Goal: Information Seeking & Learning: Learn about a topic

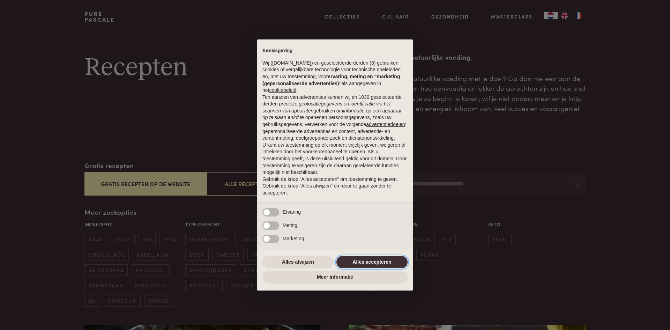
click at [360, 262] on button "Alles accepteren" at bounding box center [372, 262] width 71 height 13
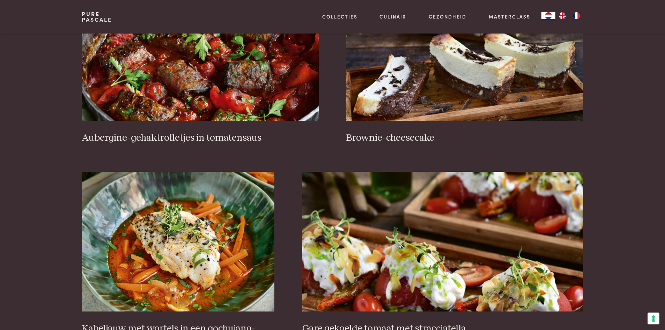
scroll to position [349, 0]
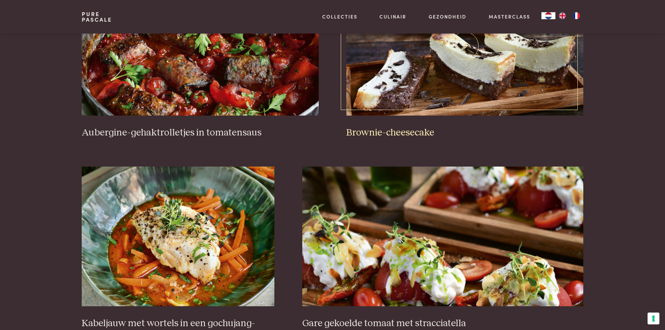
click at [394, 133] on h3 "Brownie-cheesecake" at bounding box center [464, 133] width 237 height 12
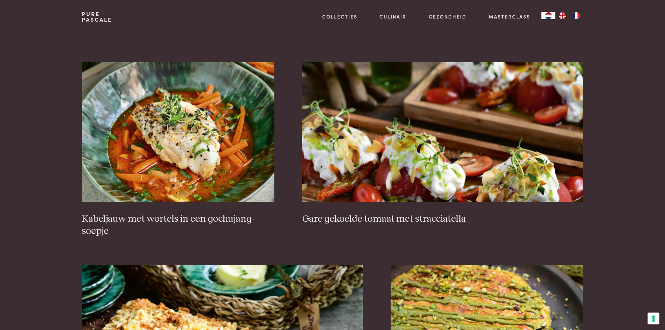
scroll to position [454, 0]
click at [362, 218] on h3 "Gare gekoelde tomaat met stracciatella" at bounding box center [442, 219] width 281 height 12
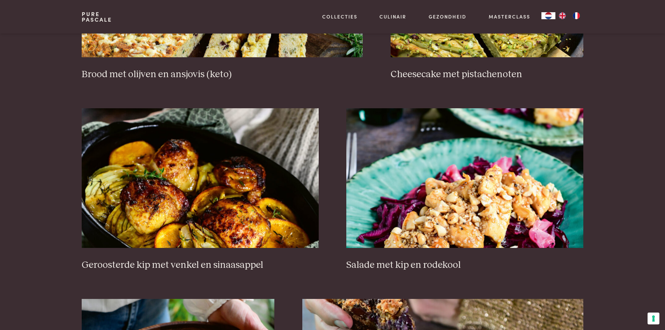
scroll to position [803, 0]
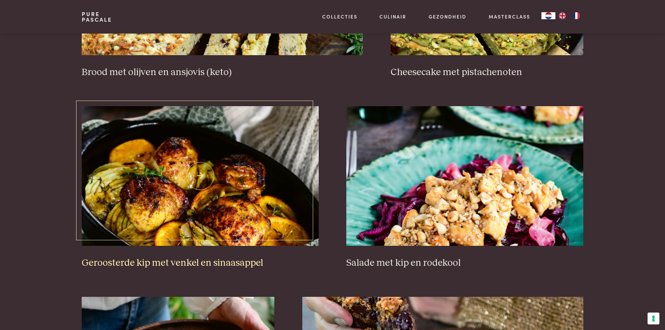
click at [126, 264] on h3 "Geroosterde kip met venkel en sinaasappel" at bounding box center [200, 263] width 237 height 12
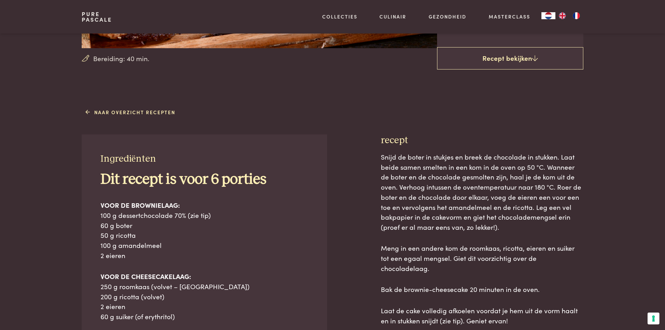
scroll to position [244, 0]
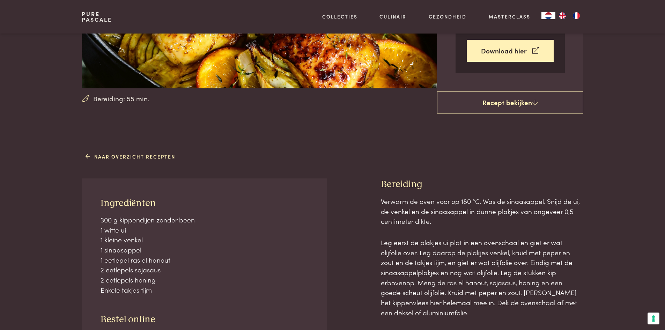
scroll to position [209, 0]
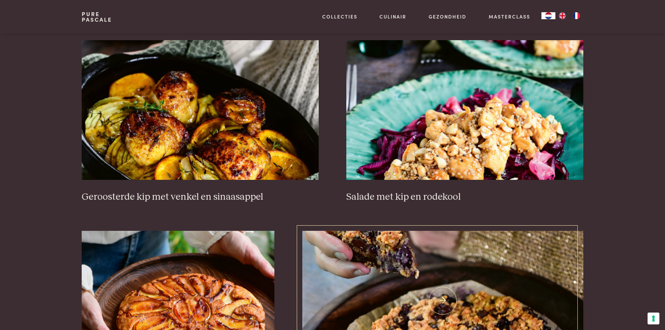
scroll to position [873, 0]
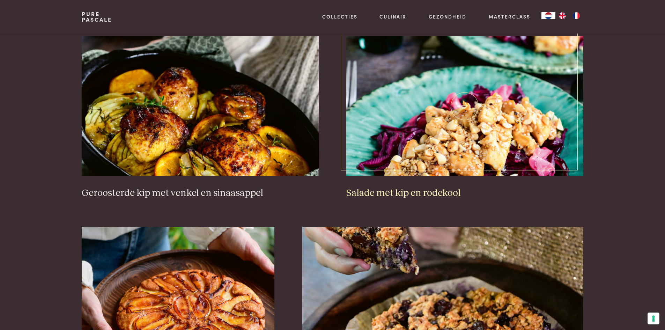
click at [405, 194] on h3 "Salade met kip en rodekool" at bounding box center [464, 193] width 237 height 12
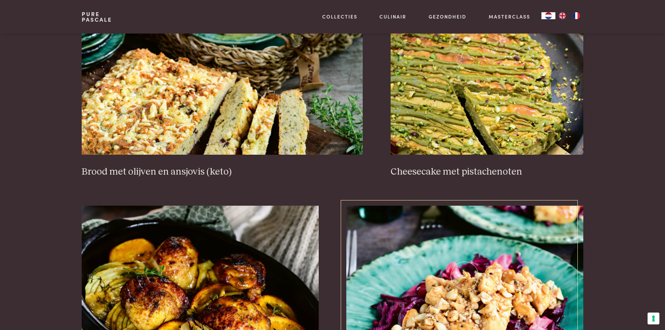
scroll to position [698, 0]
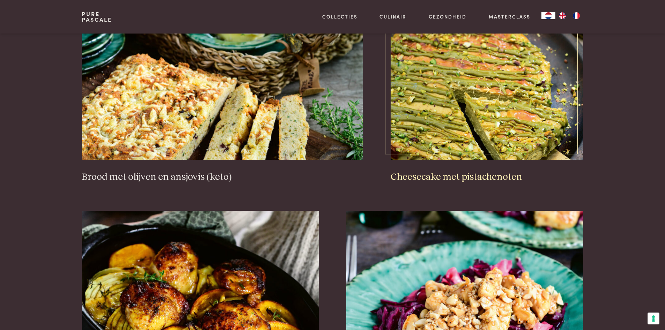
click at [479, 165] on link "Cheesecake met pistachenoten" at bounding box center [487, 101] width 193 height 163
